Goal: Information Seeking & Learning: Learn about a topic

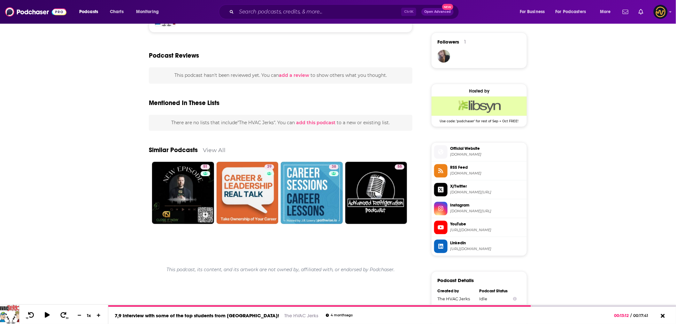
scroll to position [462, 0]
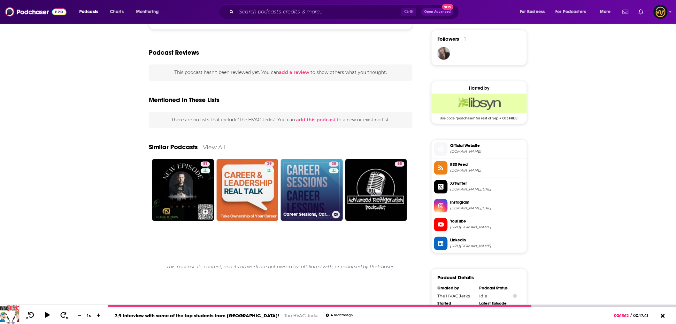
click at [321, 187] on link "38 Career Sessions, Career Lessons" at bounding box center [312, 190] width 62 height 62
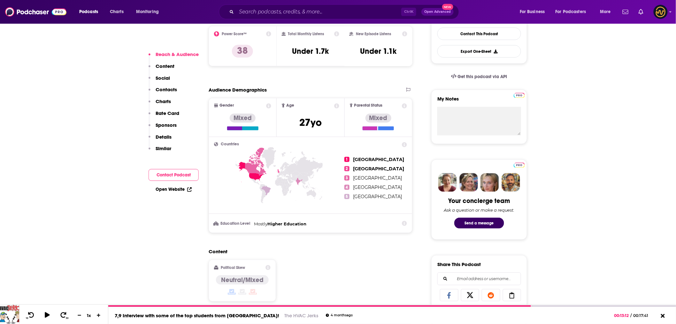
scroll to position [248, 0]
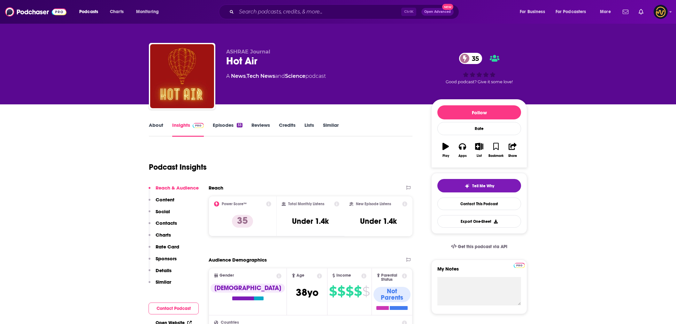
click at [348, 98] on div "ASHRAE Journal Hot Air 35 A News , Tech News and Science podcast" at bounding box center [323, 74] width 195 height 51
click at [161, 127] on link "About" at bounding box center [156, 129] width 14 height 15
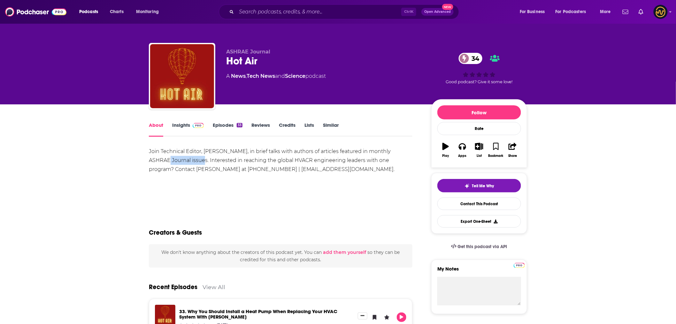
drag, startPoint x: 150, startPoint y: 159, endPoint x: 190, endPoint y: 159, distance: 40.6
click at [190, 159] on div "Join Technical Editor, [PERSON_NAME], in brief talks with authors of articles f…" at bounding box center [281, 160] width 264 height 27
copy div "ASHRAE Journal"
click at [93, 87] on div "ASHRAE Journal Hot Air 34 A News , Tech News and Science podcast 34 Good podcas…" at bounding box center [338, 52] width 676 height 104
